Goal: Task Accomplishment & Management: Manage account settings

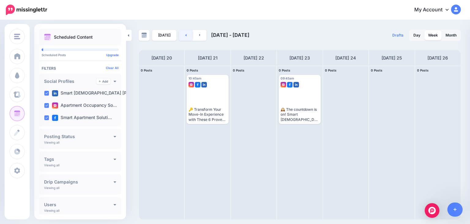
click at [182, 33] on link at bounding box center [186, 35] width 14 height 11
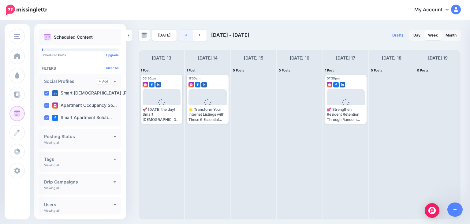
click at [182, 33] on link at bounding box center [186, 35] width 14 height 11
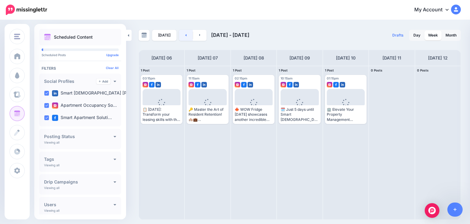
click at [185, 31] on link at bounding box center [186, 35] width 14 height 11
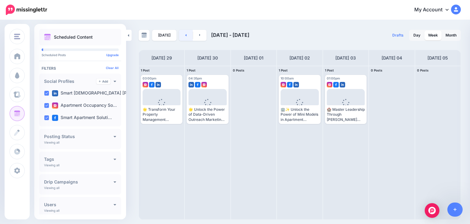
click at [185, 36] on icon at bounding box center [186, 35] width 2 height 4
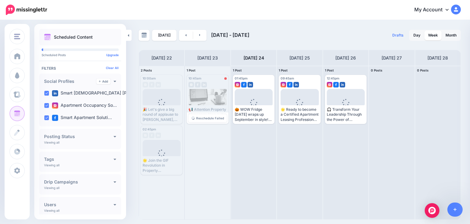
click at [196, 86] on img at bounding box center [198, 85] width 6 height 6
click at [200, 117] on span "Reschedule Failed" at bounding box center [210, 117] width 28 height 3
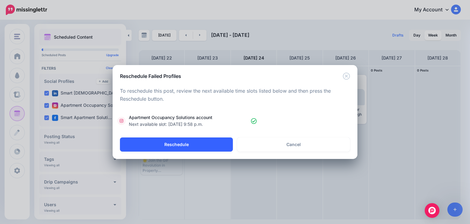
click at [170, 142] on button "Reschedule" at bounding box center [176, 144] width 113 height 14
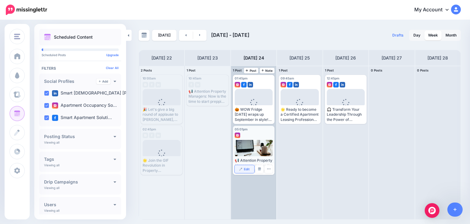
click at [244, 166] on link "Edit" at bounding box center [245, 169] width 20 height 8
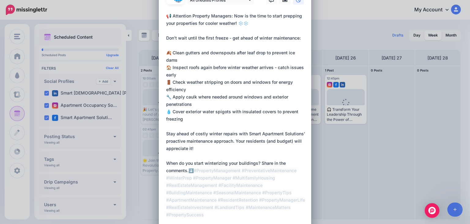
scroll to position [126, 0]
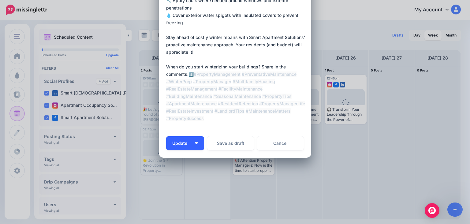
click at [172, 141] on span "Update" at bounding box center [182, 143] width 20 height 4
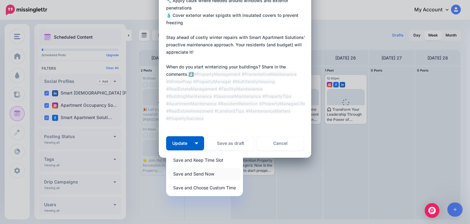
click at [177, 173] on link "Save and Send Now" at bounding box center [205, 173] width 72 height 12
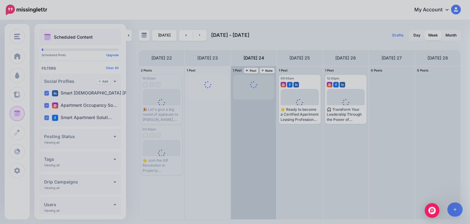
scroll to position [0, 0]
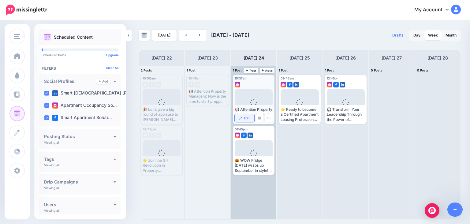
click at [246, 117] on span "Edit" at bounding box center [247, 117] width 6 height 3
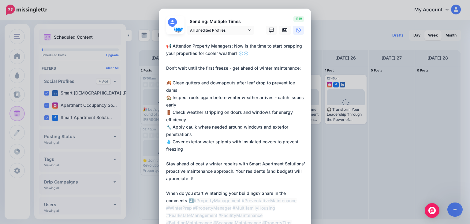
scroll to position [126, 0]
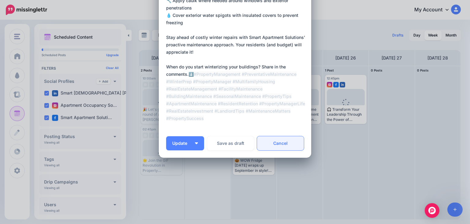
click at [274, 144] on link "Cancel" at bounding box center [280, 143] width 47 height 14
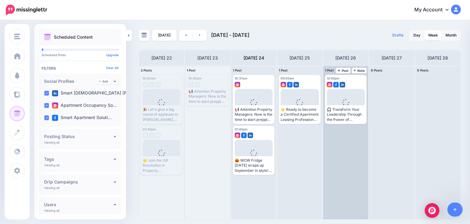
scroll to position [0, 0]
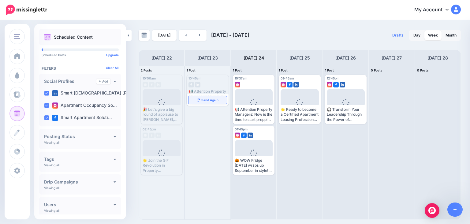
click at [200, 95] on div "Send Again" at bounding box center [208, 100] width 42 height 12
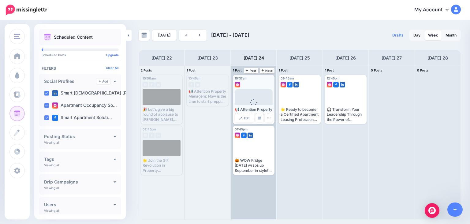
click at [250, 94] on span "Loading" at bounding box center [254, 106] width 38 height 35
click at [243, 118] on link "Edit" at bounding box center [245, 118] width 20 height 8
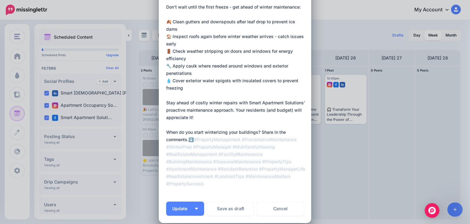
scroll to position [108, 0]
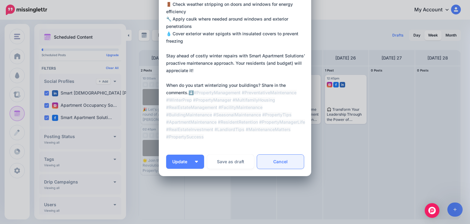
click at [278, 162] on link "Cancel" at bounding box center [280, 161] width 47 height 14
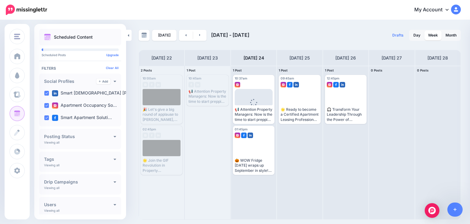
scroll to position [0, 0]
click at [202, 89] on div "📢 Attention Property Managers: Now is the time to start prepping your propertie…" at bounding box center [208, 96] width 38 height 15
click at [201, 103] on link "Send Again" at bounding box center [208, 100] width 38 height 8
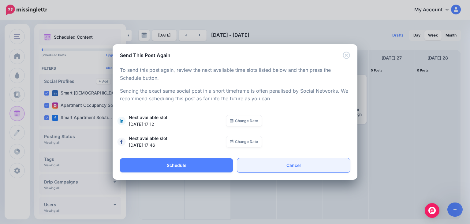
click at [302, 164] on link "Cancel" at bounding box center [293, 165] width 113 height 14
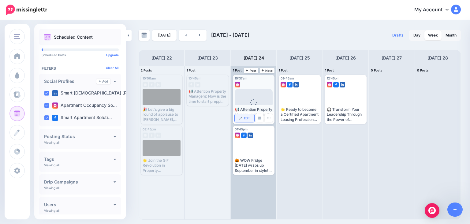
click at [241, 121] on link "Edit" at bounding box center [245, 118] width 20 height 8
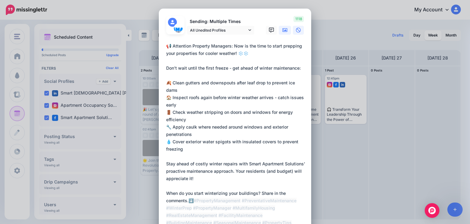
click at [282, 32] on link at bounding box center [285, 30] width 12 height 9
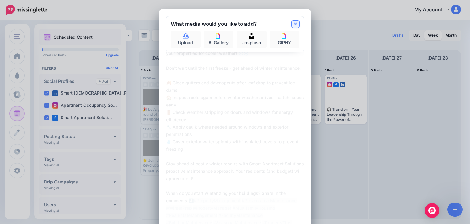
click at [294, 25] on icon at bounding box center [295, 24] width 3 height 5
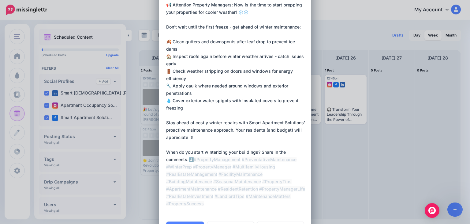
scroll to position [126, 0]
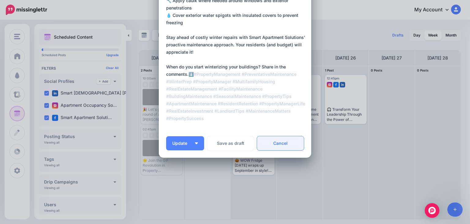
click at [285, 137] on link "Cancel" at bounding box center [280, 143] width 47 height 14
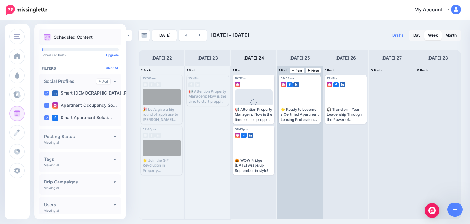
scroll to position [0, 0]
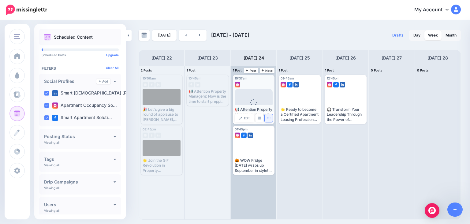
click at [270, 119] on icon "button" at bounding box center [269, 118] width 4 height 4
click at [279, 137] on link "Delete Post" at bounding box center [283, 136] width 32 height 7
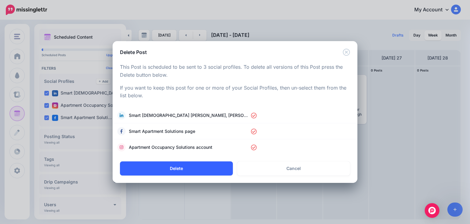
click at [181, 169] on button "Delete" at bounding box center [176, 168] width 113 height 14
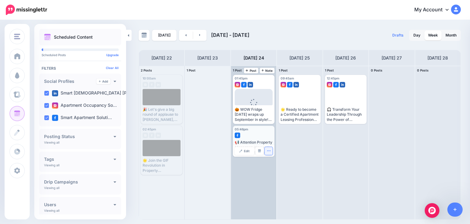
click at [269, 151] on icon "button" at bounding box center [269, 150] width 4 height 4
click at [273, 171] on img at bounding box center [271, 169] width 3 height 3
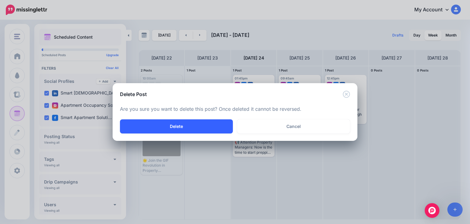
click at [183, 128] on button "Delete" at bounding box center [176, 126] width 113 height 14
